Goal: Task Accomplishment & Management: Manage account settings

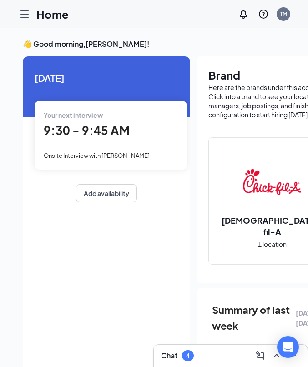
click at [25, 12] on icon "Hamburger" at bounding box center [24, 14] width 11 height 11
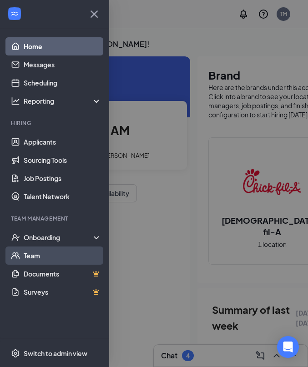
click at [37, 257] on link "Team" at bounding box center [63, 256] width 78 height 18
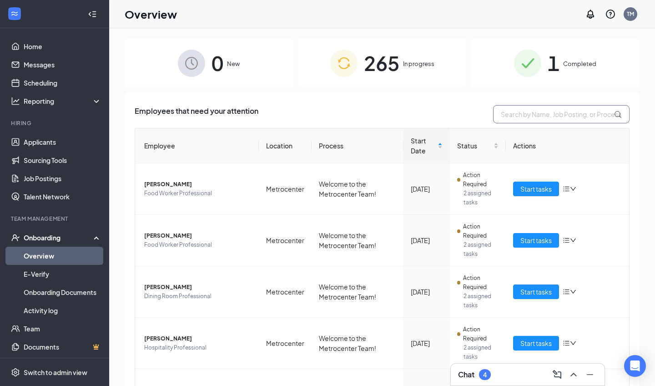
click at [521, 115] on input "text" at bounding box center [561, 114] width 137 height 18
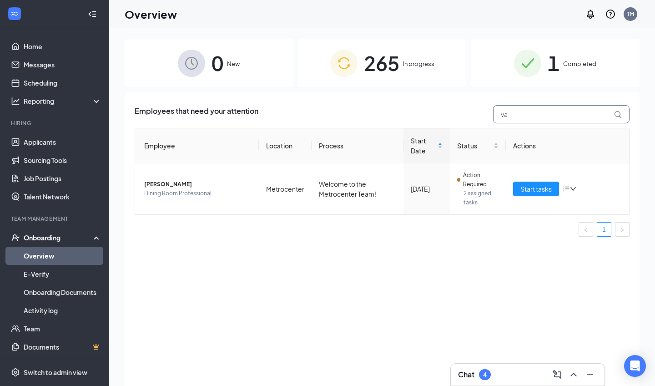
type input "v"
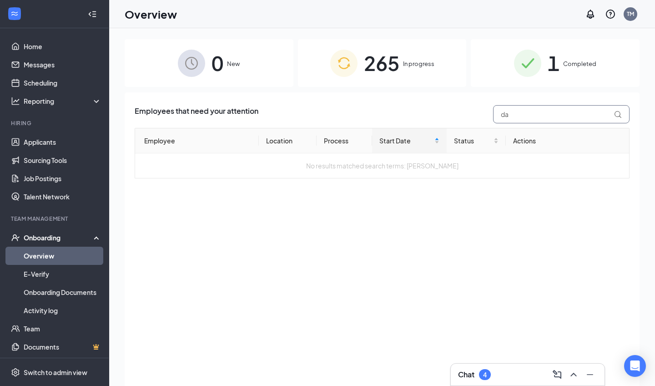
type input "d"
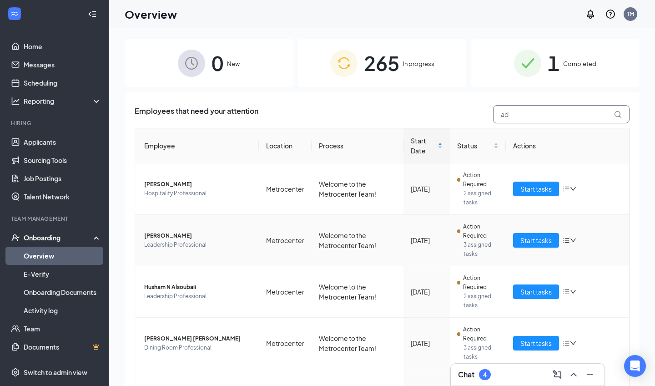
type input "a"
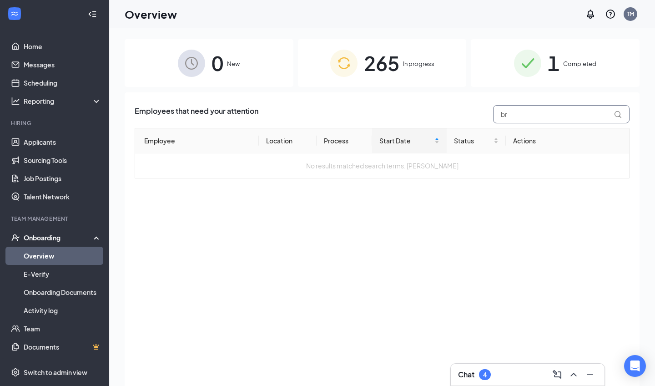
type input "b"
type input "j"
type input "w"
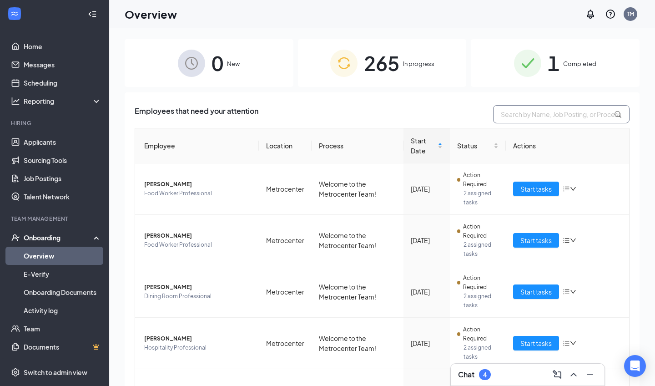
click at [501, 113] on input "text" at bounding box center [561, 114] width 137 height 18
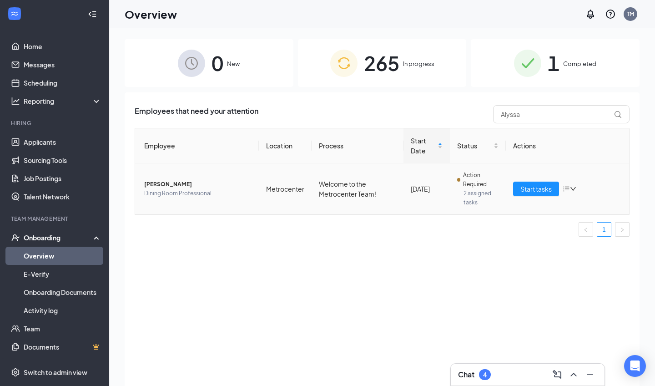
drag, startPoint x: 501, startPoint y: 113, endPoint x: 168, endPoint y: 185, distance: 340.8
click at [168, 185] on span "[PERSON_NAME]" at bounding box center [197, 184] width 107 height 9
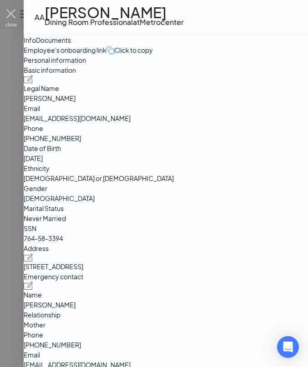
click at [12, 19] on img at bounding box center [10, 18] width 11 height 18
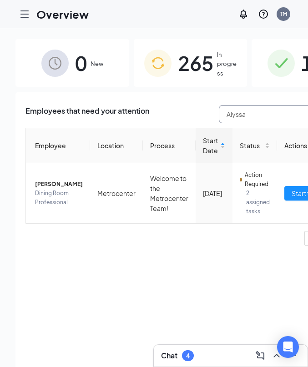
click at [237, 117] on input "Alyssa" at bounding box center [287, 114] width 137 height 18
type input "A"
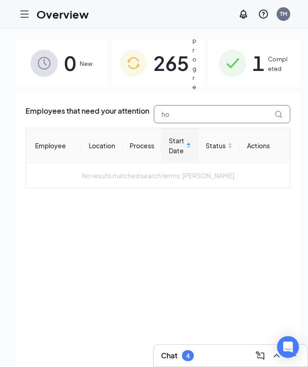
type input "h"
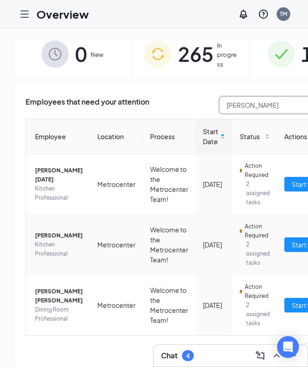
scroll to position [9, 0]
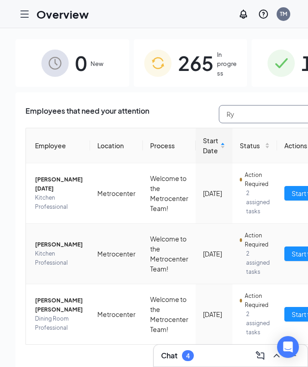
type input "R"
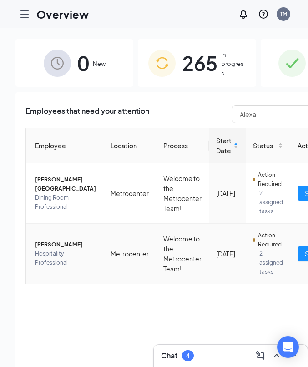
click at [51, 240] on span "[PERSON_NAME]" at bounding box center [65, 244] width 61 height 9
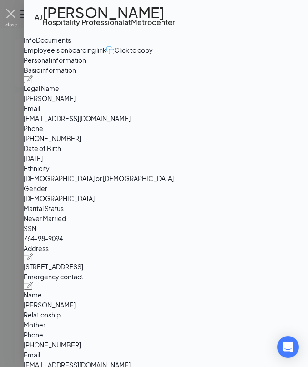
click at [12, 15] on img at bounding box center [10, 18] width 11 height 18
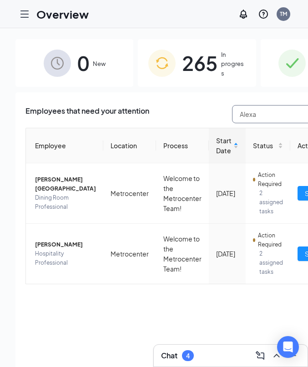
click at [256, 118] on input "Alexa" at bounding box center [300, 114] width 137 height 18
type input "A"
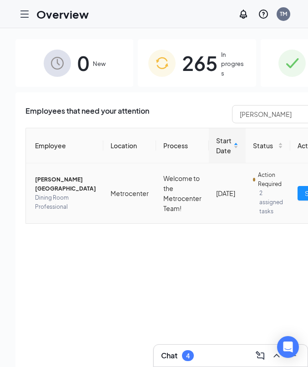
click at [53, 184] on span "[PERSON_NAME][GEOGRAPHIC_DATA]" at bounding box center [65, 184] width 61 height 18
click at [53, 184] on body "Overview TM Chat 4 0 New 265 In progress 1 Completed Employees that need your a…" at bounding box center [154, 183] width 308 height 367
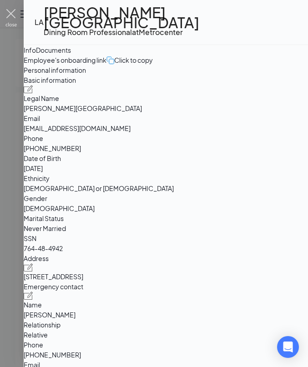
click at [6, 15] on img at bounding box center [10, 18] width 11 height 18
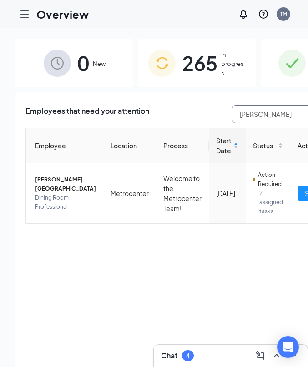
click at [240, 116] on input "[PERSON_NAME]" at bounding box center [300, 114] width 137 height 18
type input "l"
type input "x"
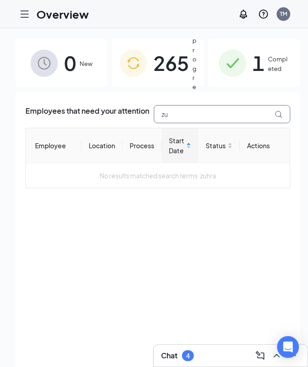
type input "z"
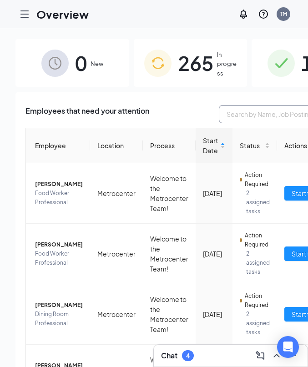
click at [258, 110] on input "text" at bounding box center [287, 114] width 137 height 18
click at [229, 111] on input "text" at bounding box center [287, 114] width 137 height 18
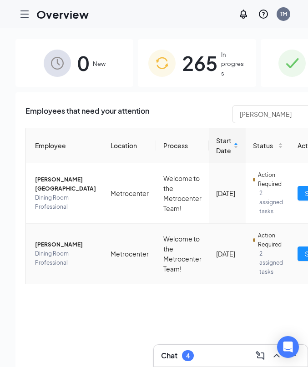
click at [58, 240] on span "[PERSON_NAME]" at bounding box center [65, 244] width 61 height 9
click at [58, 234] on body "Overview TM Chat 4 0 New 265 In progress 1 Completed Employees that need your a…" at bounding box center [154, 183] width 308 height 367
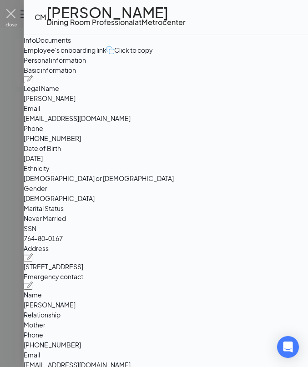
click at [15, 15] on img at bounding box center [10, 18] width 11 height 18
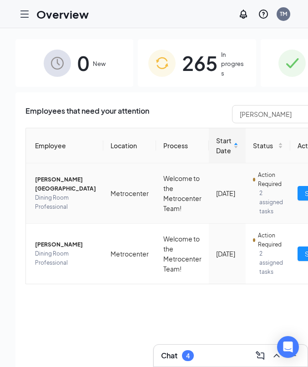
click at [46, 187] on span "[PERSON_NAME][GEOGRAPHIC_DATA]" at bounding box center [65, 184] width 61 height 18
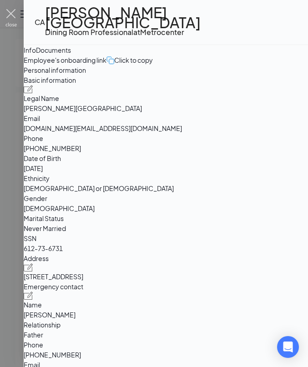
click at [13, 14] on img at bounding box center [10, 18] width 11 height 18
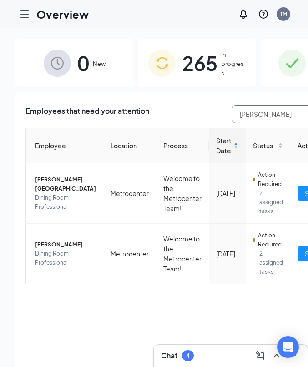
click at [237, 117] on input "[PERSON_NAME]" at bounding box center [300, 114] width 137 height 18
type input "C"
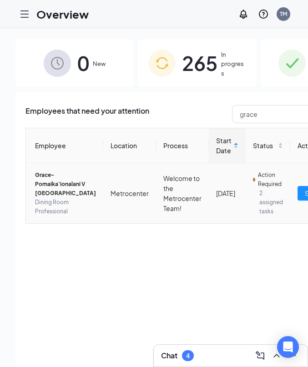
click at [40, 181] on span "Grace-Pomaika'ionalani V [GEOGRAPHIC_DATA]" at bounding box center [65, 184] width 61 height 27
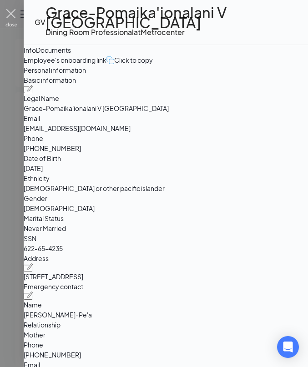
click at [10, 17] on img at bounding box center [10, 18] width 11 height 18
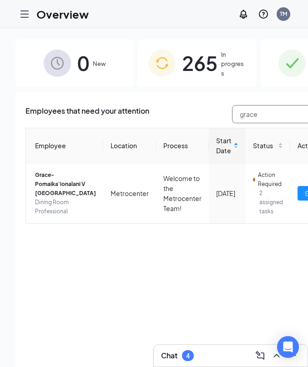
click at [264, 116] on input "grace" at bounding box center [300, 114] width 137 height 18
type input "g"
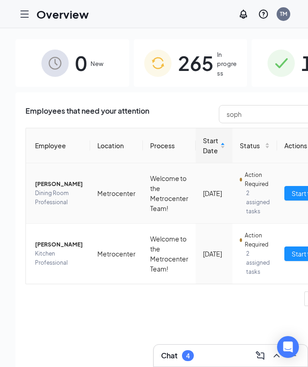
drag, startPoint x: 264, startPoint y: 116, endPoint x: 55, endPoint y: 183, distance: 219.6
click at [55, 183] on span "[PERSON_NAME]" at bounding box center [59, 184] width 48 height 9
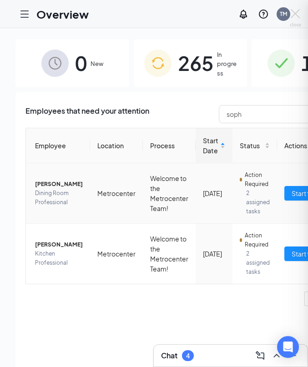
click at [55, 183] on div at bounding box center [154, 183] width 308 height 367
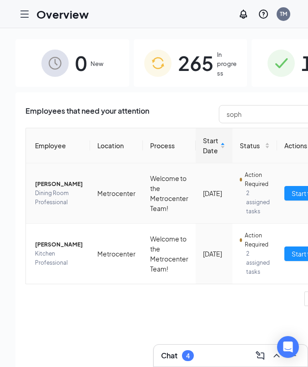
click at [49, 181] on span "[PERSON_NAME]" at bounding box center [59, 184] width 48 height 9
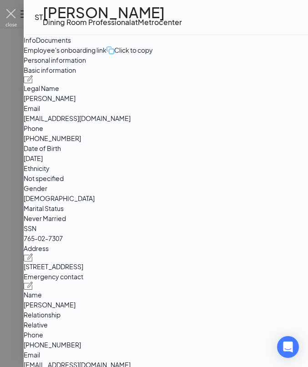
click at [10, 20] on img at bounding box center [10, 18] width 11 height 18
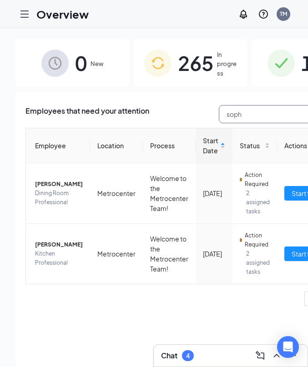
click at [231, 112] on input "soph" at bounding box center [287, 114] width 137 height 18
type input "s"
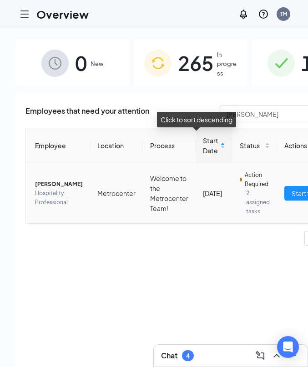
drag, startPoint x: 205, startPoint y: 132, endPoint x: 49, endPoint y: 186, distance: 165.3
click at [49, 186] on span "[PERSON_NAME]" at bounding box center [59, 184] width 48 height 9
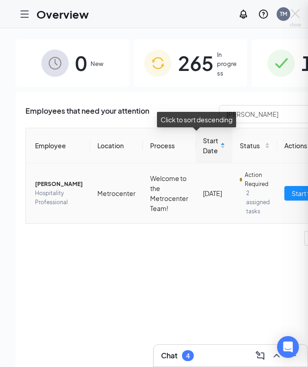
click at [49, 186] on div at bounding box center [154, 183] width 308 height 367
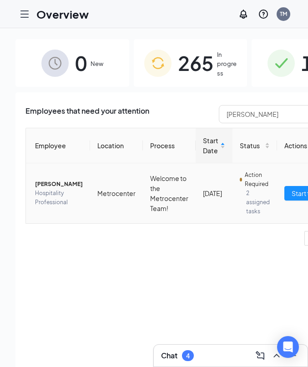
click at [49, 186] on span "[PERSON_NAME]" at bounding box center [59, 184] width 48 height 9
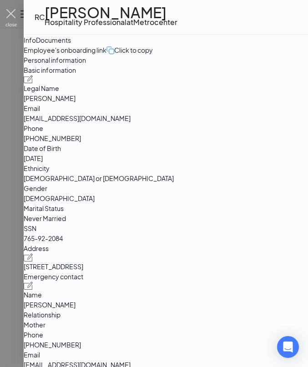
click at [11, 25] on img at bounding box center [10, 18] width 11 height 18
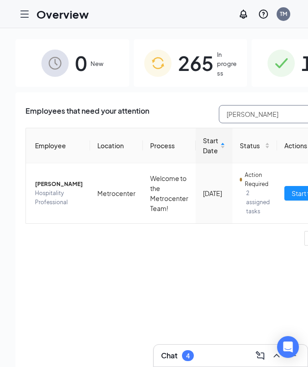
click at [247, 116] on input "[PERSON_NAME]" at bounding box center [287, 114] width 137 height 18
type input "R"
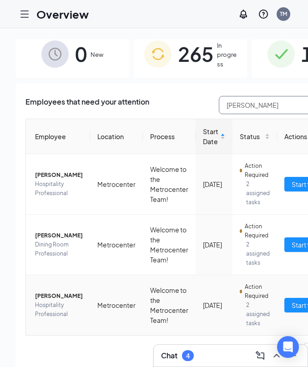
scroll to position [18, 0]
click at [50, 292] on span "[PERSON_NAME]" at bounding box center [59, 296] width 48 height 9
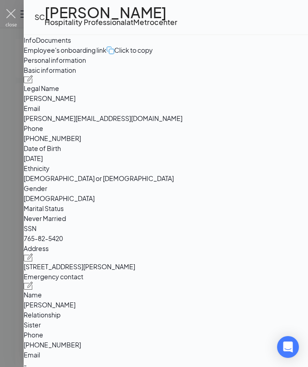
click at [15, 19] on img at bounding box center [10, 18] width 11 height 18
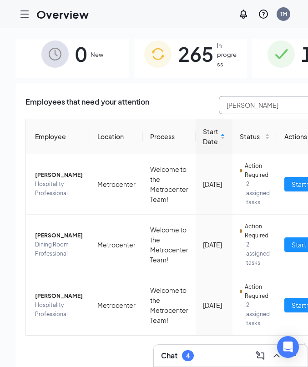
click at [252, 96] on input "[PERSON_NAME]" at bounding box center [287, 105] width 137 height 18
type input "S"
click at [46, 250] on span "Kitchen Professional" at bounding box center [59, 249] width 48 height 18
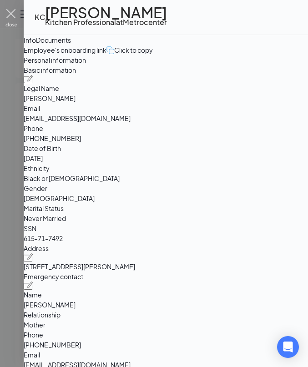
click at [13, 20] on img at bounding box center [10, 18] width 11 height 18
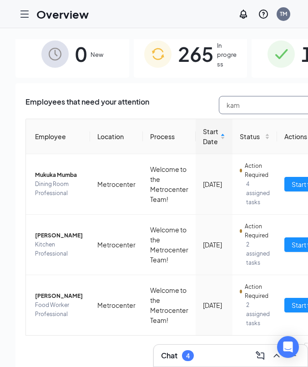
click at [235, 106] on input "kam" at bounding box center [287, 105] width 137 height 18
type input "k"
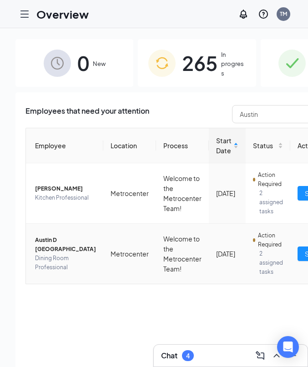
drag, startPoint x: 208, startPoint y: 121, endPoint x: 47, endPoint y: 243, distance: 202.9
click at [47, 243] on span "Austin D [GEOGRAPHIC_DATA]" at bounding box center [65, 245] width 61 height 18
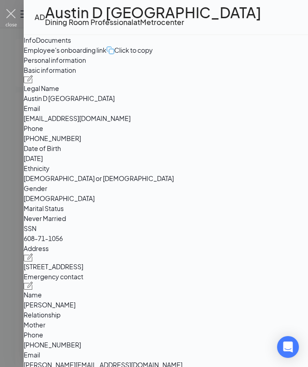
click at [12, 14] on img at bounding box center [10, 18] width 11 height 18
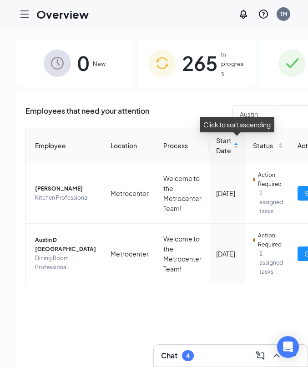
click at [248, 118] on div "Click to sort ascending" at bounding box center [237, 124] width 75 height 15
click at [239, 113] on input "Austin" at bounding box center [300, 114] width 137 height 18
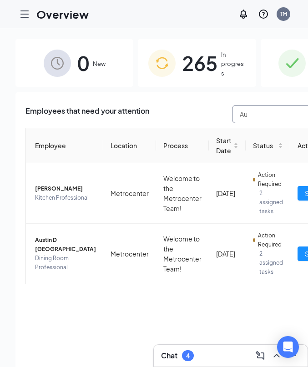
type input "A"
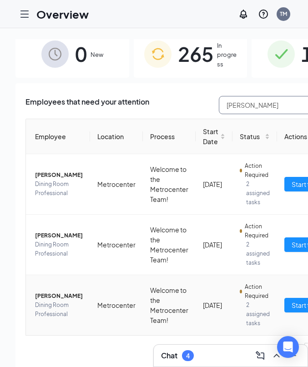
scroll to position [9, 0]
click at [47, 295] on span "[PERSON_NAME]" at bounding box center [59, 296] width 48 height 9
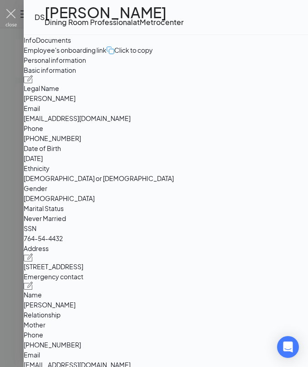
click at [13, 17] on img at bounding box center [10, 18] width 11 height 18
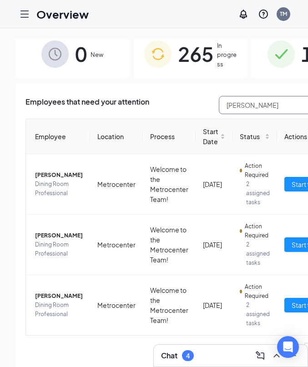
click at [253, 106] on input "[PERSON_NAME]" at bounding box center [287, 105] width 137 height 18
type input "D"
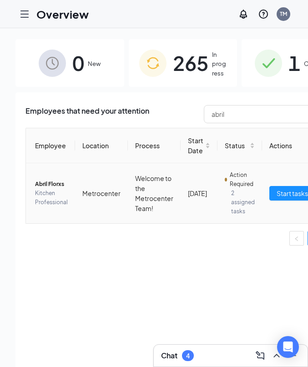
click at [53, 188] on span "Abril Florxs" at bounding box center [51, 184] width 33 height 9
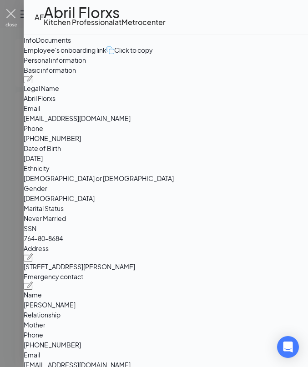
click at [13, 19] on img at bounding box center [10, 18] width 11 height 18
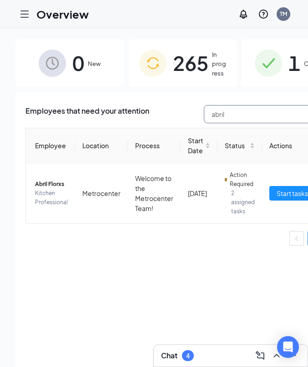
click at [253, 111] on input "abril" at bounding box center [272, 114] width 137 height 18
type input "a"
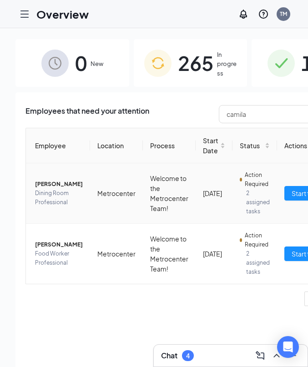
click at [52, 184] on span "[PERSON_NAME]" at bounding box center [59, 184] width 48 height 9
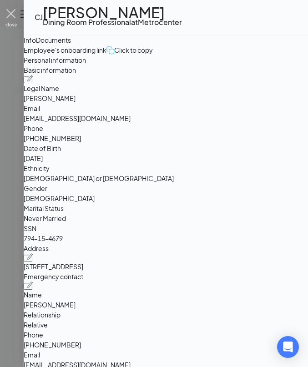
click at [14, 15] on img at bounding box center [10, 18] width 11 height 18
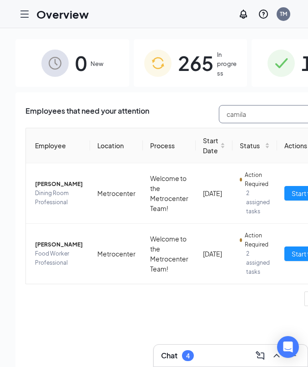
click at [236, 116] on input "camila" at bounding box center [287, 114] width 137 height 18
type input "c"
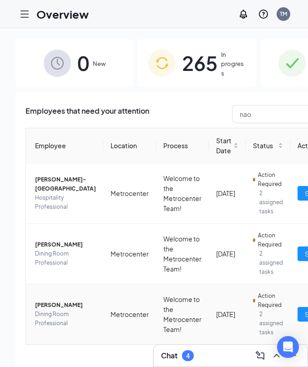
click at [43, 309] on span "[PERSON_NAME]" at bounding box center [65, 305] width 61 height 9
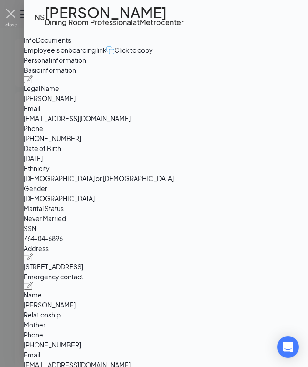
click at [13, 19] on img at bounding box center [10, 18] width 11 height 18
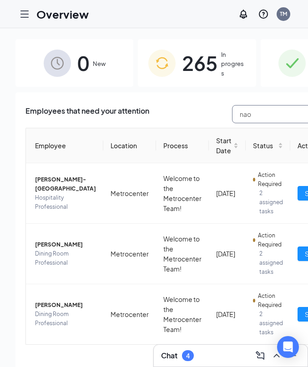
click at [232, 118] on input "nao" at bounding box center [300, 114] width 137 height 18
type input "n"
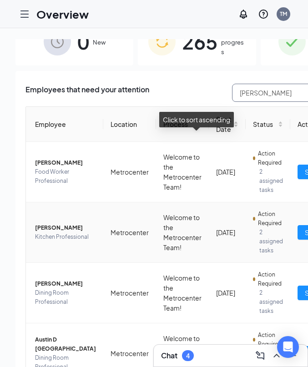
scroll to position [46, 0]
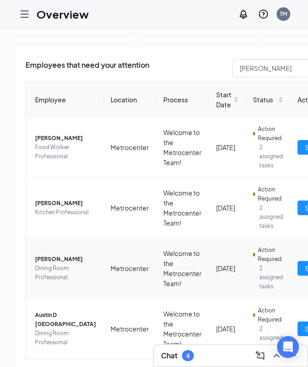
click at [50, 279] on span "Dining Room Professional" at bounding box center [65, 273] width 61 height 18
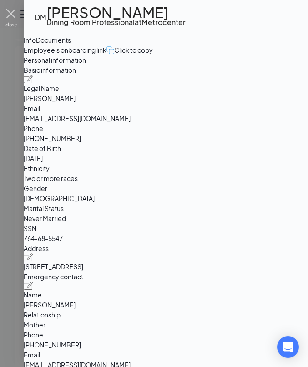
click at [15, 10] on img at bounding box center [10, 18] width 11 height 18
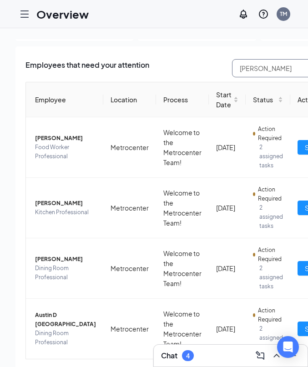
click at [238, 62] on input "[PERSON_NAME]" at bounding box center [300, 68] width 137 height 18
click at [238, 72] on input "[PERSON_NAME]" at bounding box center [300, 68] width 137 height 18
type input "D"
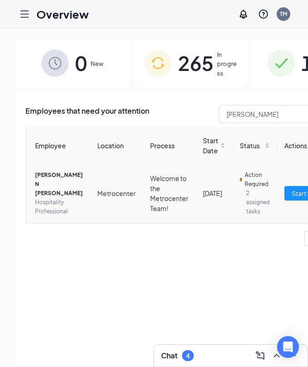
click at [52, 189] on span "[PERSON_NAME] N [PERSON_NAME]" at bounding box center [59, 184] width 48 height 27
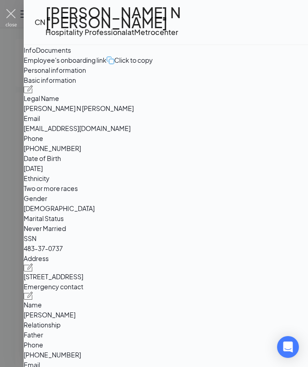
click at [13, 20] on img at bounding box center [10, 18] width 11 height 18
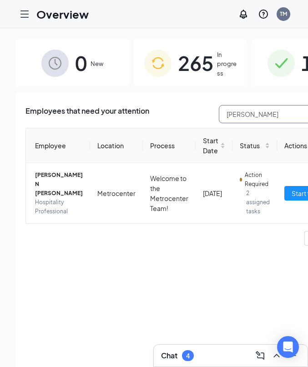
click at [243, 114] on input "[PERSON_NAME]" at bounding box center [287, 114] width 137 height 18
type input "c"
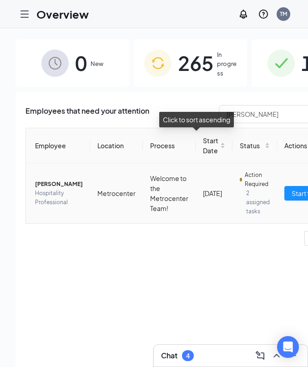
drag, startPoint x: 213, startPoint y: 130, endPoint x: 51, endPoint y: 192, distance: 173.7
click at [51, 192] on span "Hospitality Professional" at bounding box center [59, 198] width 48 height 18
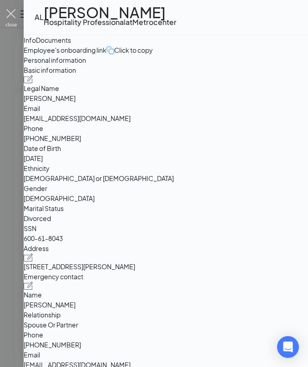
click at [10, 16] on img at bounding box center [10, 18] width 11 height 18
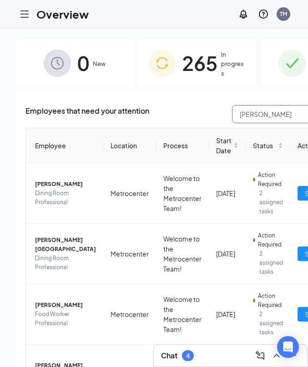
click at [240, 120] on input "[PERSON_NAME]" at bounding box center [300, 114] width 137 height 18
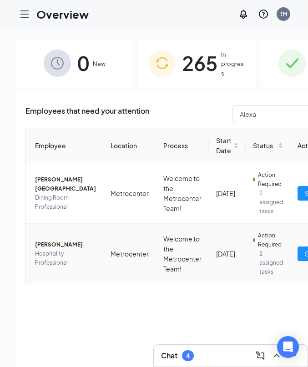
click at [56, 240] on span "[PERSON_NAME]" at bounding box center [65, 244] width 61 height 9
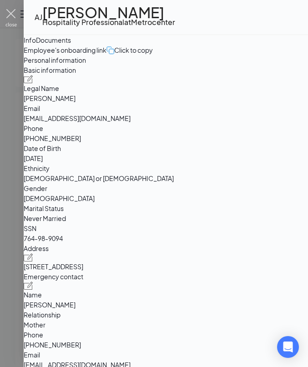
click at [14, 18] on img at bounding box center [10, 18] width 11 height 18
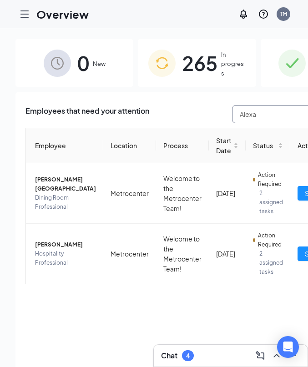
click at [261, 119] on input "Alexa" at bounding box center [300, 114] width 137 height 18
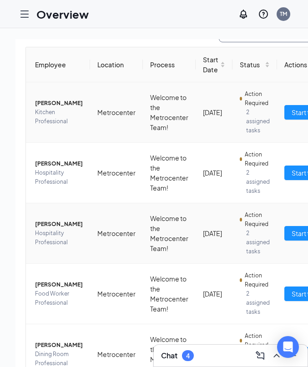
scroll to position [85, 0]
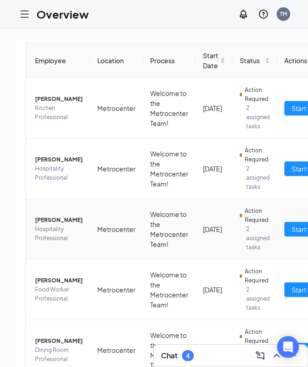
click at [43, 239] on span "Hospitality Professional" at bounding box center [59, 234] width 48 height 18
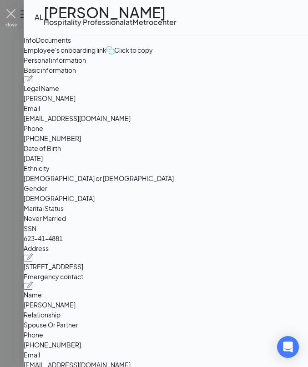
click at [12, 12] on img at bounding box center [10, 18] width 11 height 18
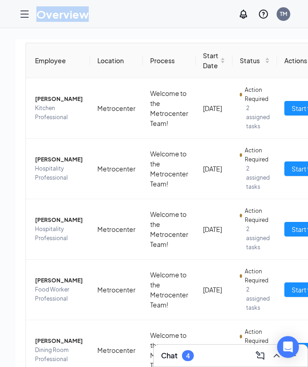
click at [12, 12] on div "Overview TM" at bounding box center [154, 14] width 308 height 28
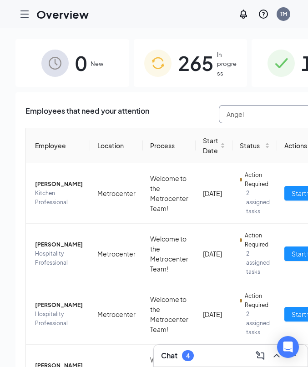
click at [240, 114] on input "Angel" at bounding box center [287, 114] width 137 height 18
type input "A"
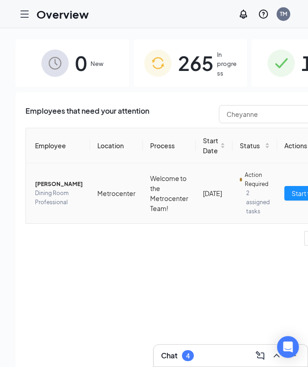
drag, startPoint x: 231, startPoint y: 130, endPoint x: 60, endPoint y: 187, distance: 180.7
click at [60, 187] on span "[PERSON_NAME]" at bounding box center [59, 184] width 48 height 9
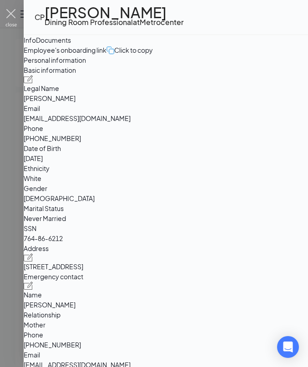
click at [13, 16] on img at bounding box center [10, 18] width 11 height 18
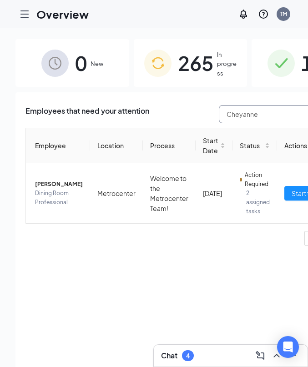
click at [251, 116] on input "Cheyanne" at bounding box center [287, 114] width 137 height 18
type input "C"
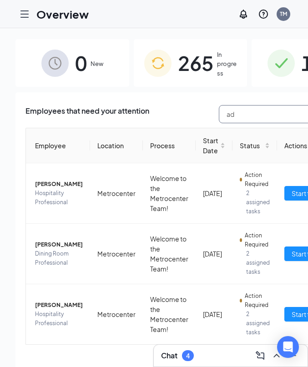
type input "a"
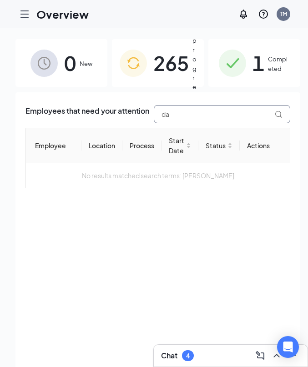
type input "d"
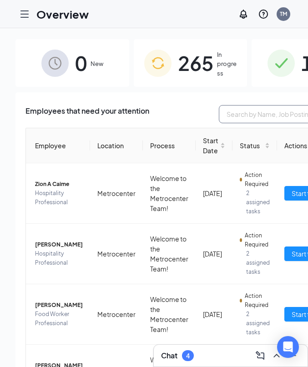
click at [233, 121] on input "text" at bounding box center [287, 114] width 137 height 18
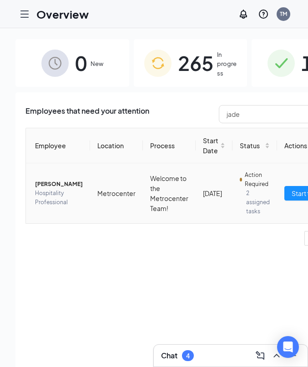
click at [52, 182] on span "[PERSON_NAME]" at bounding box center [59, 184] width 48 height 9
click at [52, 182] on body "Overview TM Chat 4 0 New 265 In progress 1 Completed Employees that need your a…" at bounding box center [154, 183] width 308 height 367
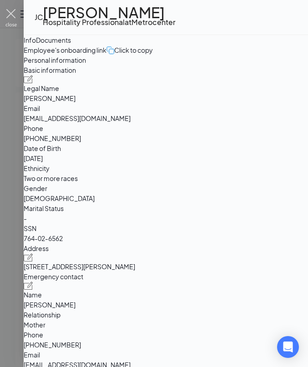
click at [11, 15] on img at bounding box center [10, 18] width 11 height 18
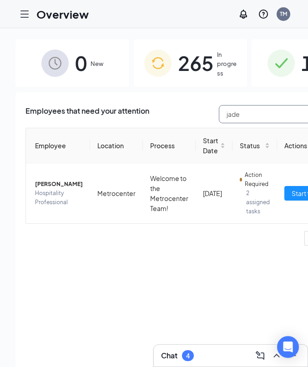
click at [239, 108] on input "jade" at bounding box center [287, 114] width 137 height 18
click at [238, 118] on input "jade" at bounding box center [287, 114] width 137 height 18
type input "j"
click at [51, 182] on span "[PERSON_NAME]" at bounding box center [59, 184] width 48 height 9
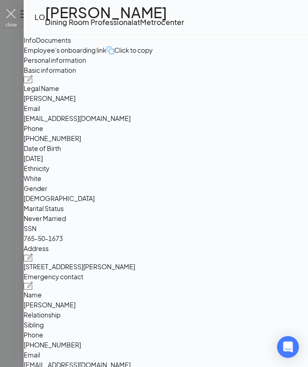
click at [11, 14] on img at bounding box center [10, 18] width 11 height 18
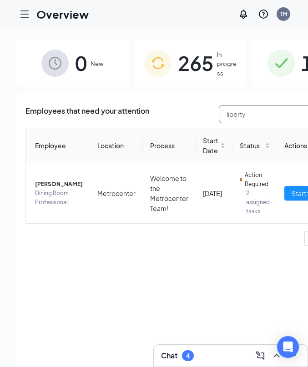
click at [253, 109] on input "liberty" at bounding box center [287, 114] width 137 height 18
click at [252, 112] on input "liberty" at bounding box center [287, 114] width 137 height 18
type input "l"
click at [43, 178] on span "Phoenix [PERSON_NAME]" at bounding box center [59, 184] width 48 height 18
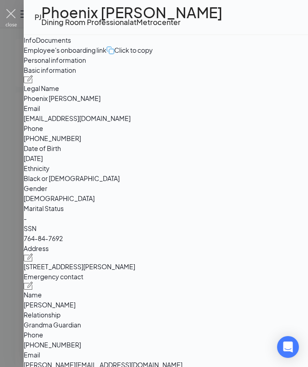
click at [6, 17] on img at bounding box center [10, 18] width 11 height 18
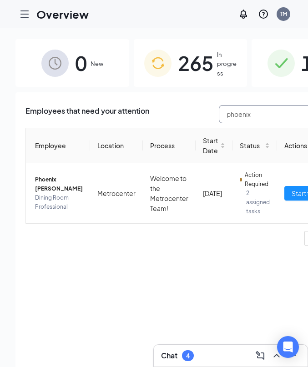
click at [235, 111] on input "phoenix" at bounding box center [287, 114] width 137 height 18
type input "p"
click at [48, 180] on span "[PERSON_NAME]" at bounding box center [59, 184] width 48 height 9
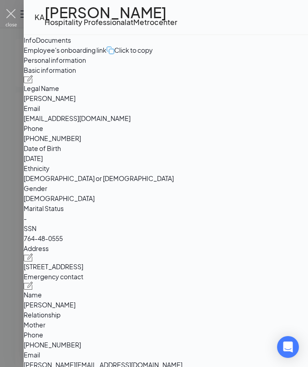
click at [7, 17] on img at bounding box center [10, 18] width 11 height 18
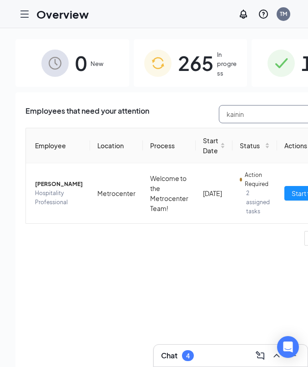
click at [243, 116] on input "kainin" at bounding box center [287, 114] width 137 height 18
type input "k"
click at [46, 182] on span "[PERSON_NAME]" at bounding box center [59, 184] width 48 height 9
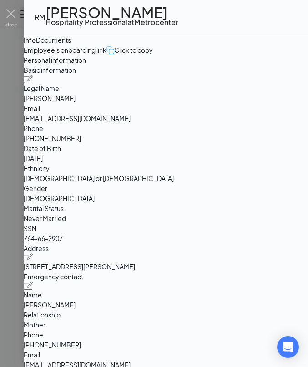
click at [17, 19] on div at bounding box center [154, 183] width 308 height 367
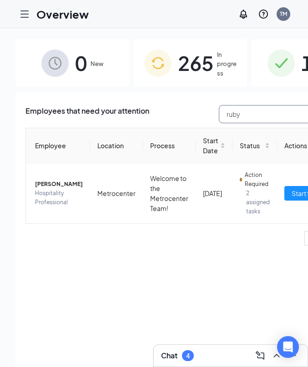
click at [237, 120] on input "ruby" at bounding box center [287, 114] width 137 height 18
type input "r"
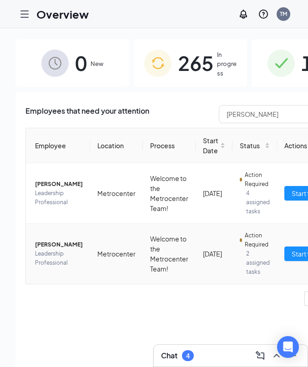
click at [55, 261] on span "Leadership Professional" at bounding box center [59, 258] width 48 height 18
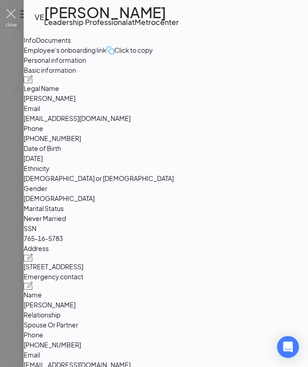
click at [16, 15] on img at bounding box center [10, 18] width 11 height 18
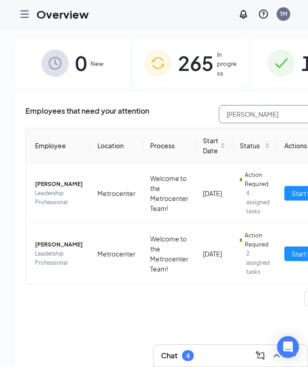
click at [236, 116] on input "[PERSON_NAME]" at bounding box center [287, 114] width 137 height 18
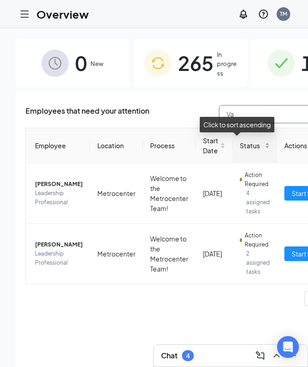
type input "V"
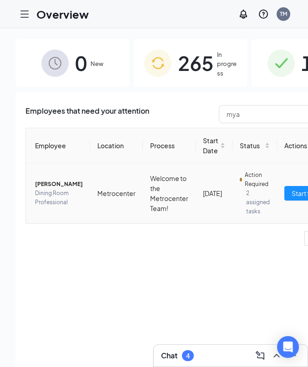
click at [48, 189] on span "Dining Room Professional" at bounding box center [59, 198] width 48 height 18
click at [48, 186] on body "Overview TM Chat 4 0 New 265 In progress 1 Completed Employees that need your a…" at bounding box center [154, 183] width 308 height 367
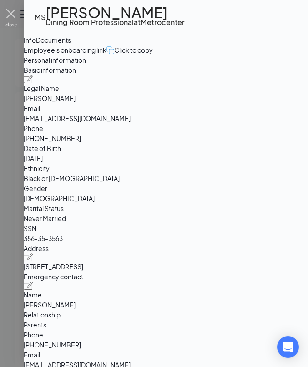
click at [7, 19] on img at bounding box center [10, 18] width 11 height 18
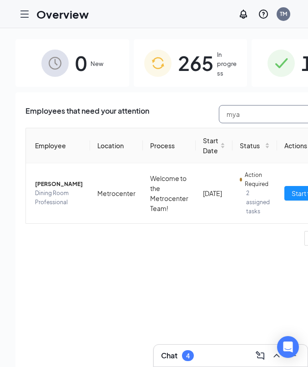
click at [239, 117] on input "mya" at bounding box center [287, 114] width 137 height 18
type input "m"
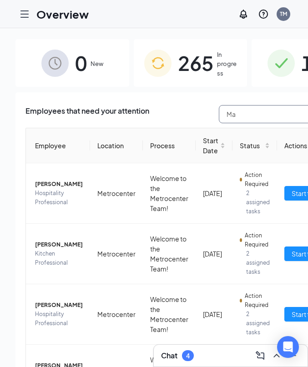
type input "M"
click at [57, 189] on span "[PERSON_NAME]" at bounding box center [59, 184] width 48 height 9
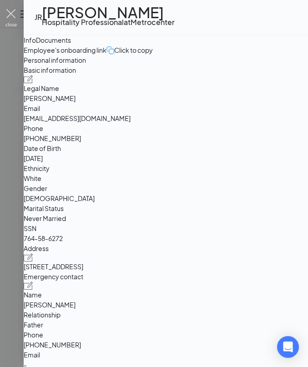
click at [11, 14] on img at bounding box center [10, 18] width 11 height 18
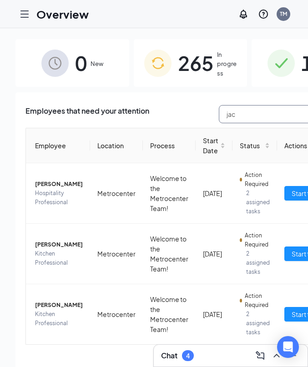
click at [239, 115] on input "jac" at bounding box center [287, 114] width 137 height 18
type input "j"
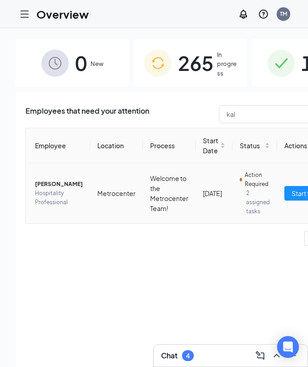
click at [56, 189] on span "[PERSON_NAME]" at bounding box center [59, 184] width 48 height 9
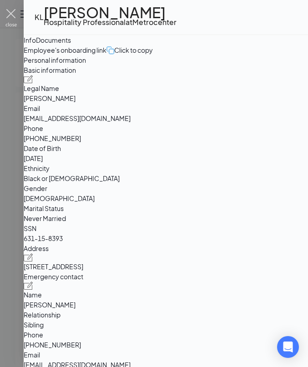
click at [16, 18] on img at bounding box center [10, 18] width 11 height 18
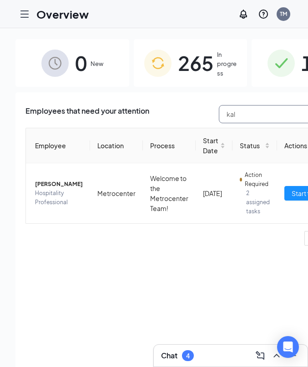
click at [232, 114] on input "kal" at bounding box center [287, 114] width 137 height 18
click at [52, 182] on span "[PERSON_NAME]" at bounding box center [59, 184] width 48 height 9
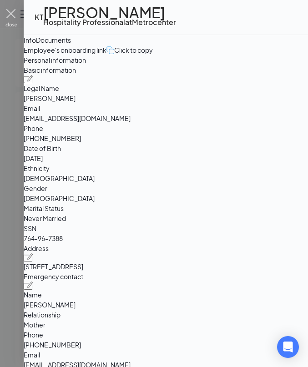
click at [8, 18] on img at bounding box center [10, 18] width 11 height 18
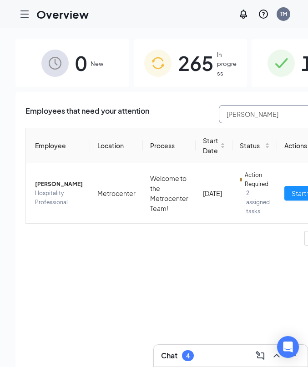
click at [243, 115] on input "[PERSON_NAME]" at bounding box center [287, 114] width 137 height 18
type input "k"
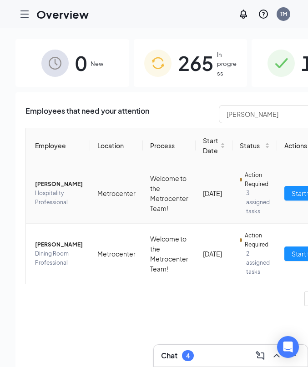
drag, startPoint x: 243, startPoint y: 115, endPoint x: 56, endPoint y: 183, distance: 199.5
click at [56, 183] on span "[PERSON_NAME]" at bounding box center [59, 184] width 48 height 9
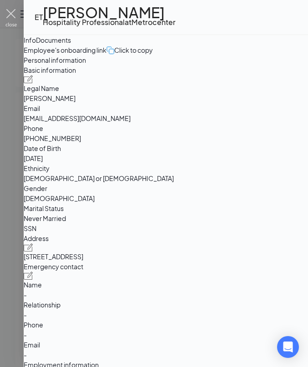
click at [15, 25] on img at bounding box center [10, 18] width 11 height 18
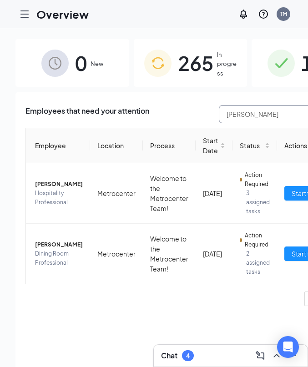
click at [241, 120] on input "[PERSON_NAME]" at bounding box center [287, 114] width 137 height 18
type input "E"
click at [39, 245] on span "[PERSON_NAME]" at bounding box center [59, 244] width 48 height 9
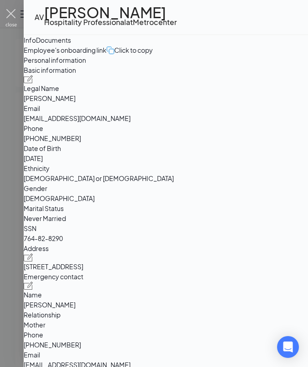
click at [15, 22] on img at bounding box center [10, 18] width 11 height 18
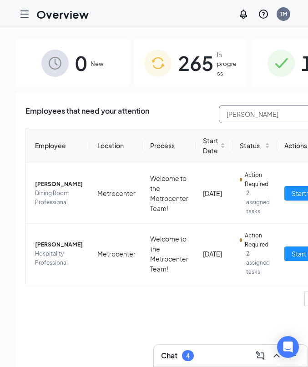
click at [250, 114] on input "[PERSON_NAME]" at bounding box center [287, 114] width 137 height 18
type input "a"
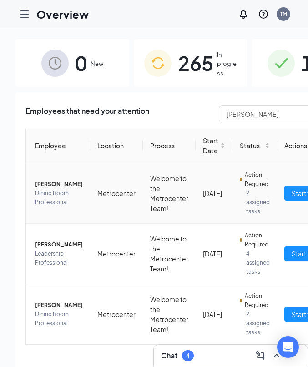
click at [57, 185] on span "[PERSON_NAME]" at bounding box center [59, 184] width 48 height 9
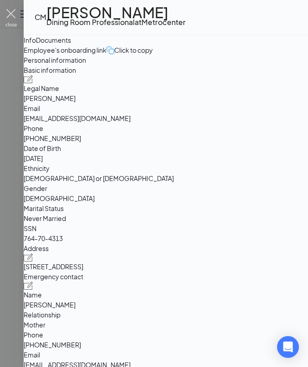
click at [12, 12] on img at bounding box center [10, 18] width 11 height 18
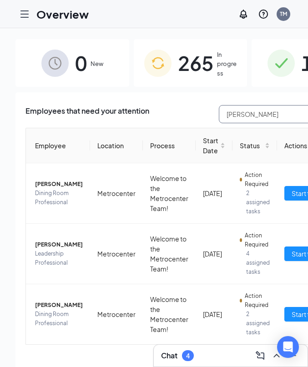
click at [267, 111] on input "[PERSON_NAME]" at bounding box center [287, 114] width 137 height 18
type input "c"
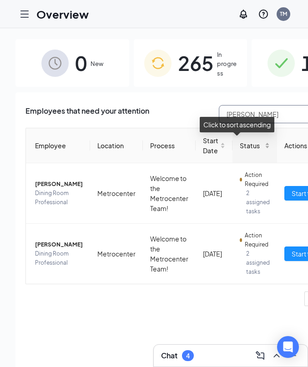
type input "[PERSON_NAME]"
drag, startPoint x: 227, startPoint y: 131, endPoint x: 23, endPoint y: 243, distance: 232.8
click at [23, 243] on div "Employees that need your attention [PERSON_NAME] Employee Location Process Star…" at bounding box center [190, 241] width 350 height 298
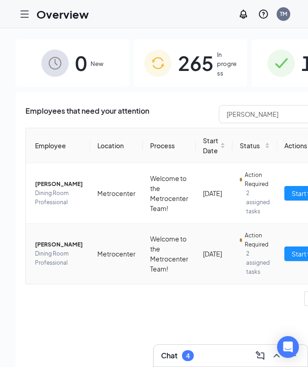
click at [40, 243] on span "[PERSON_NAME]" at bounding box center [59, 244] width 48 height 9
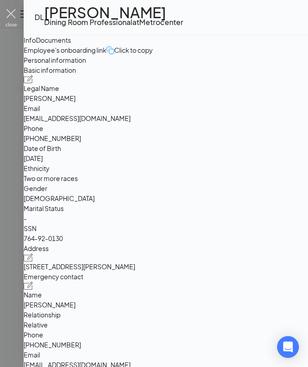
click at [12, 15] on img at bounding box center [10, 18] width 11 height 18
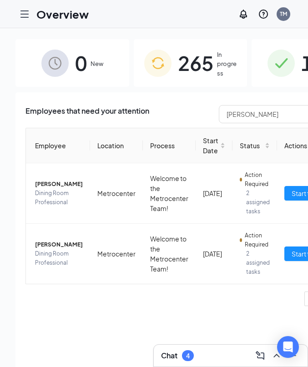
drag, startPoint x: 186, startPoint y: 1, endPoint x: 201, endPoint y: 15, distance: 20.6
click at [201, 15] on div "Overview TM" at bounding box center [154, 14] width 308 height 28
